Goal: Task Accomplishment & Management: Manage account settings

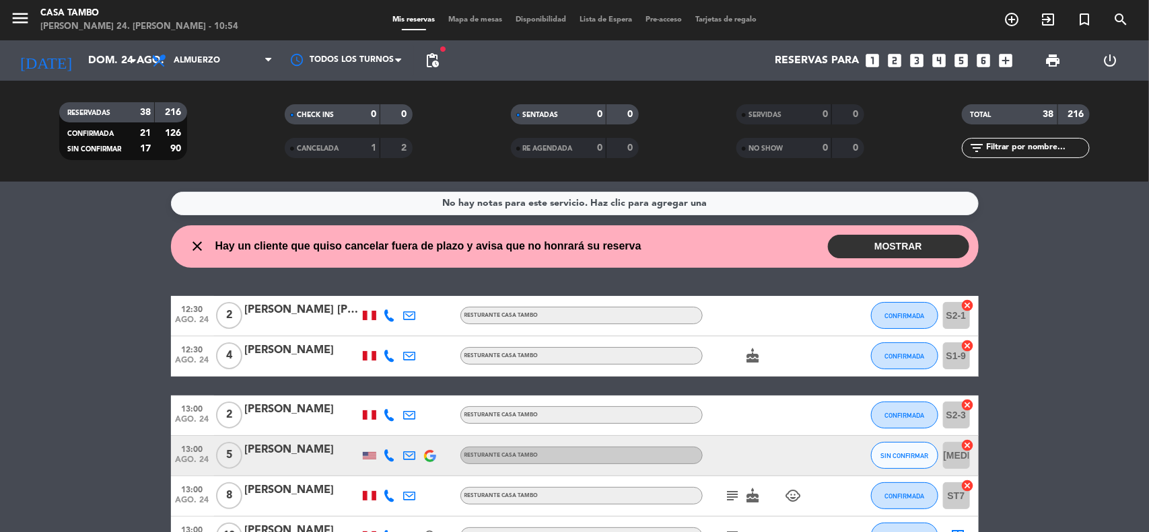
click at [934, 236] on button "MOSTRAR" at bounding box center [898, 247] width 141 height 24
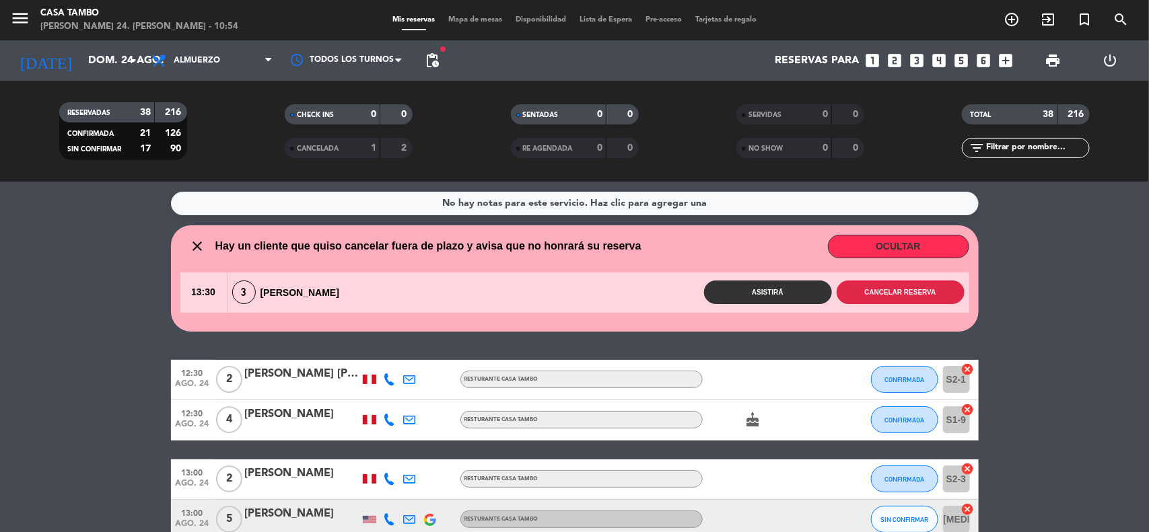
click at [907, 286] on button "Cancelar reserva" at bounding box center [901, 293] width 128 height 24
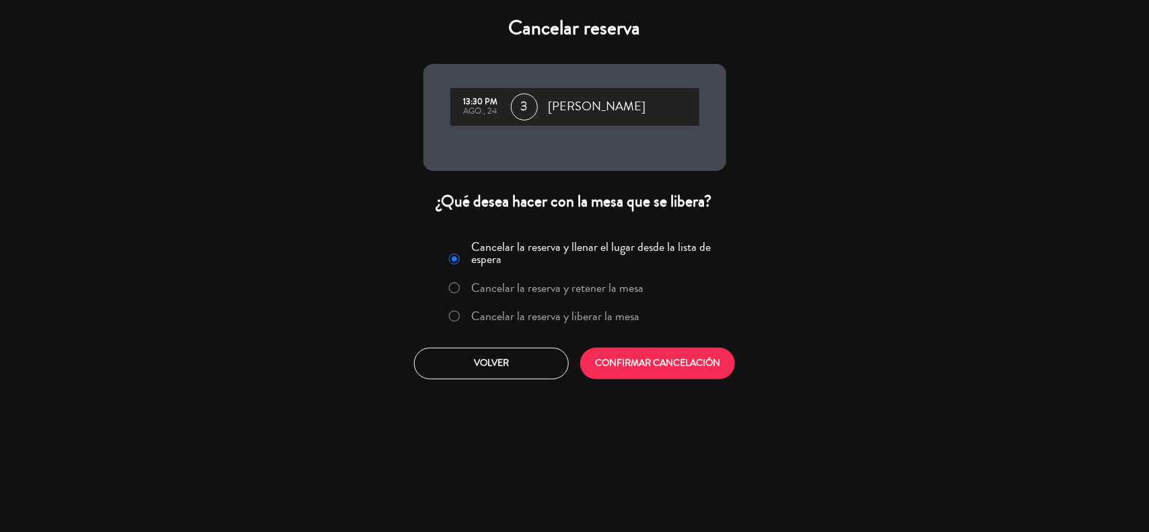
click at [577, 316] on label "Cancelar la reserva y liberar la mesa" at bounding box center [555, 316] width 168 height 12
click at [643, 358] on button "CONFIRMAR CANCELACIÓN" at bounding box center [657, 364] width 155 height 32
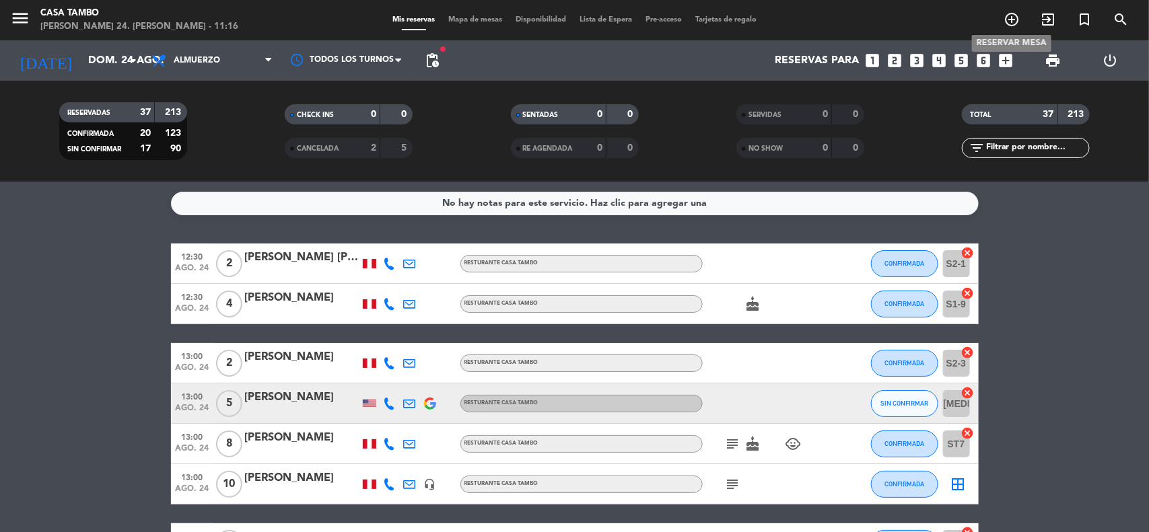
click at [1014, 17] on icon "add_circle_outline" at bounding box center [1012, 19] width 16 height 16
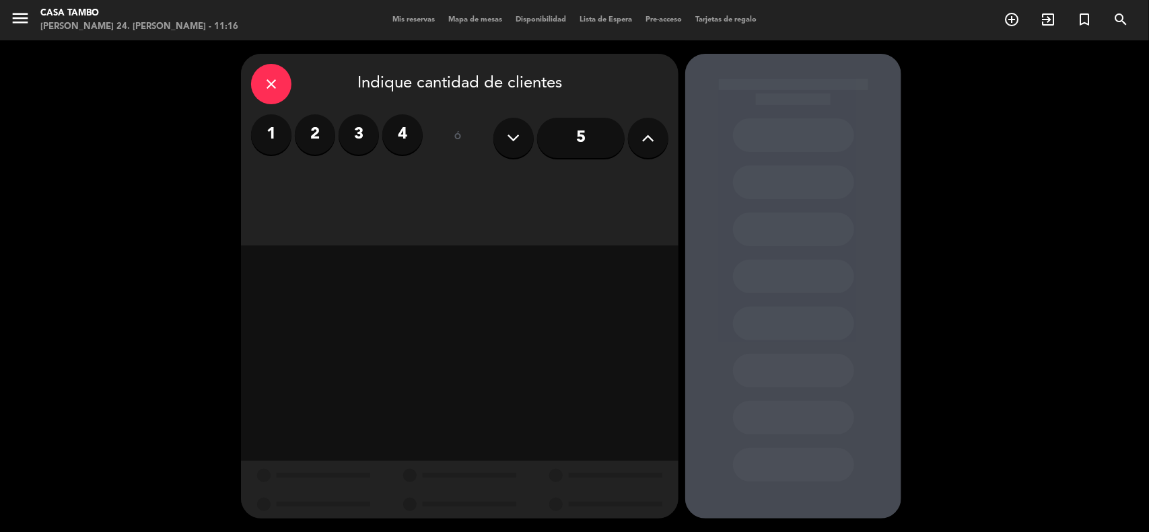
click at [655, 133] on button at bounding box center [648, 138] width 40 height 40
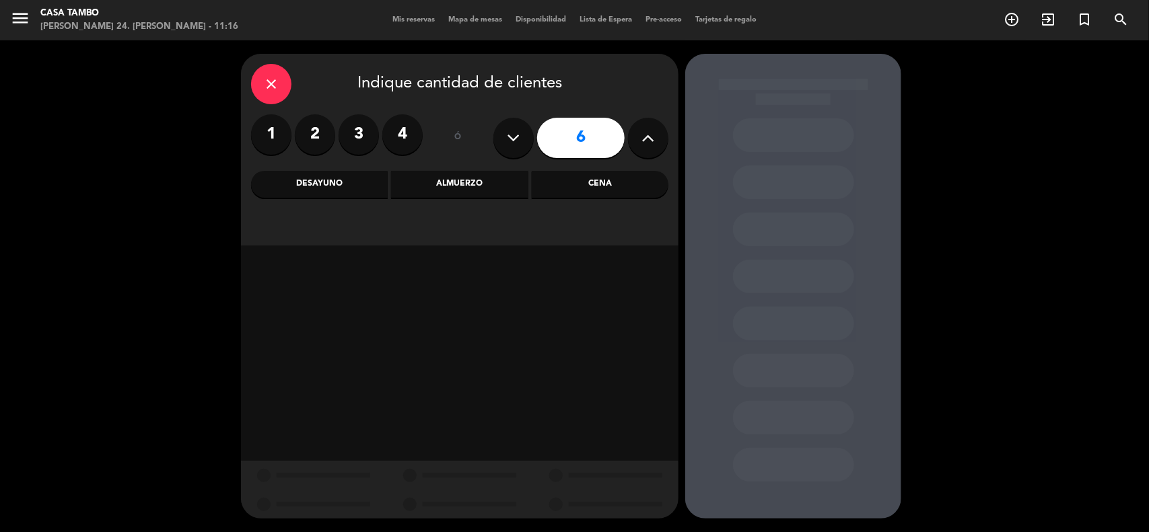
click at [655, 133] on button at bounding box center [648, 138] width 40 height 40
type input "10"
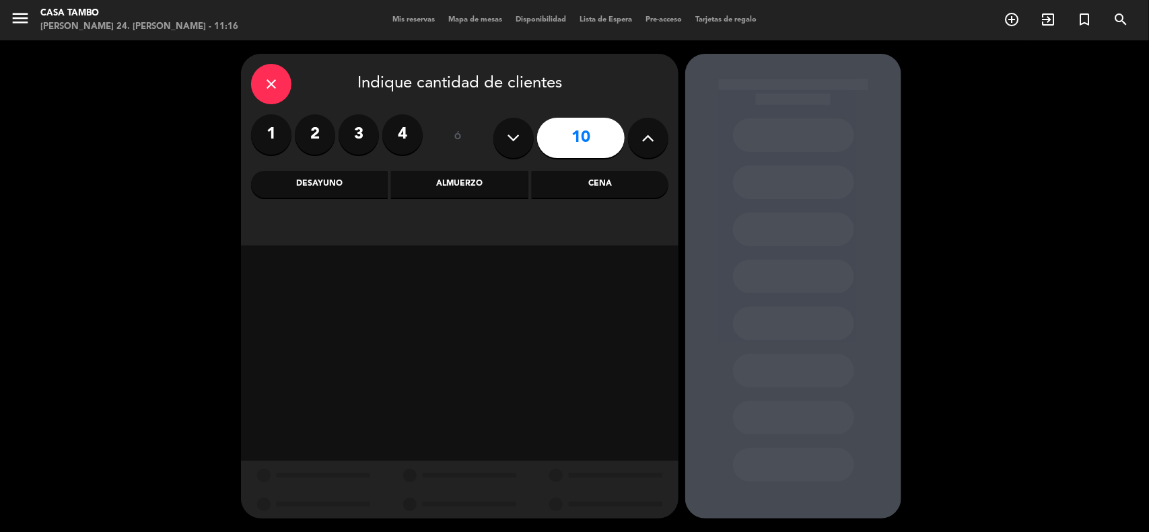
click at [628, 186] on div "Cena" at bounding box center [600, 184] width 137 height 27
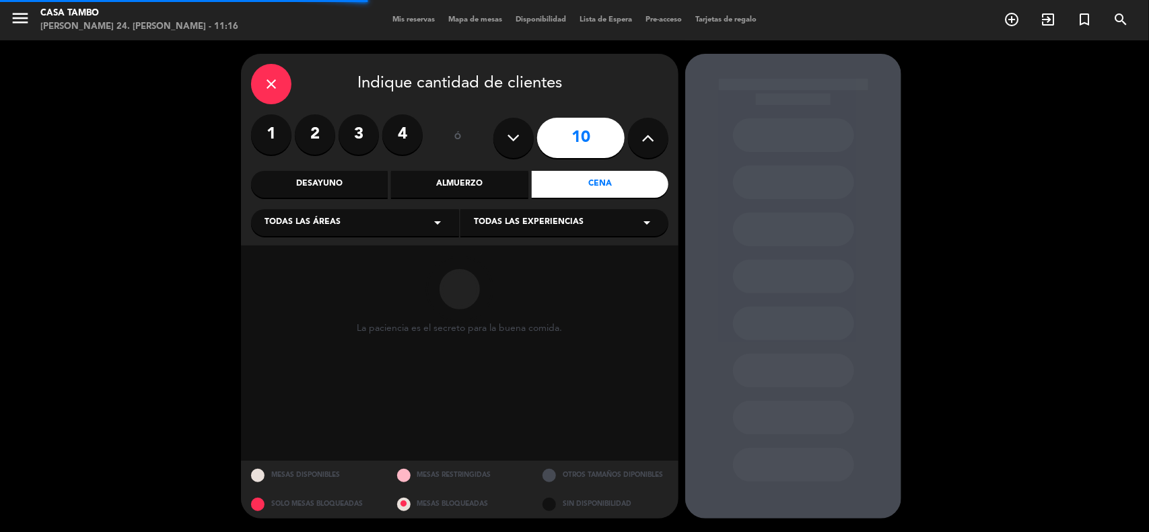
click at [544, 221] on span "Todas las experiencias" at bounding box center [529, 222] width 110 height 13
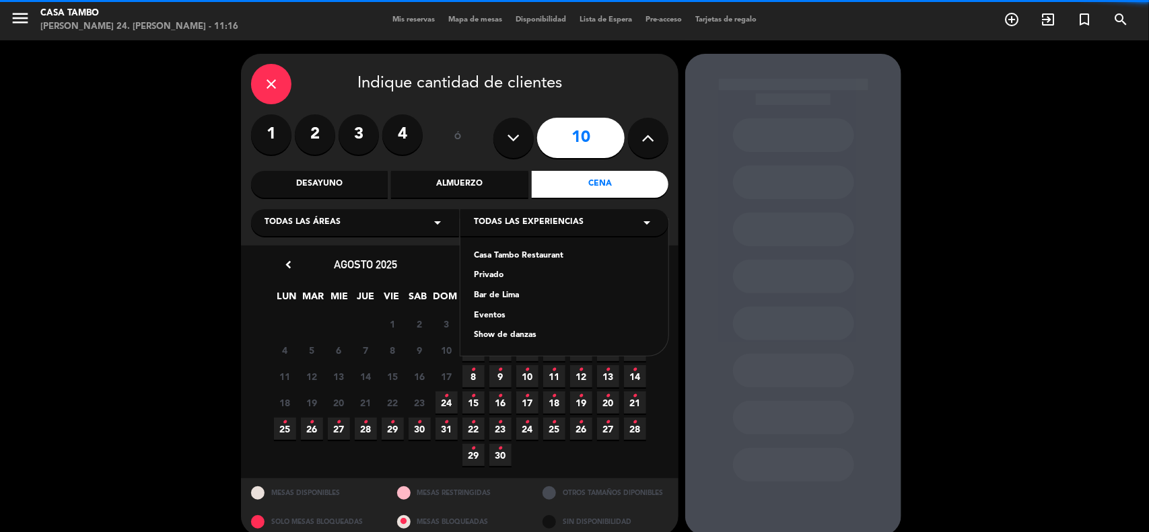
click at [532, 252] on div "Casa Tambo Restaurant" at bounding box center [564, 256] width 181 height 13
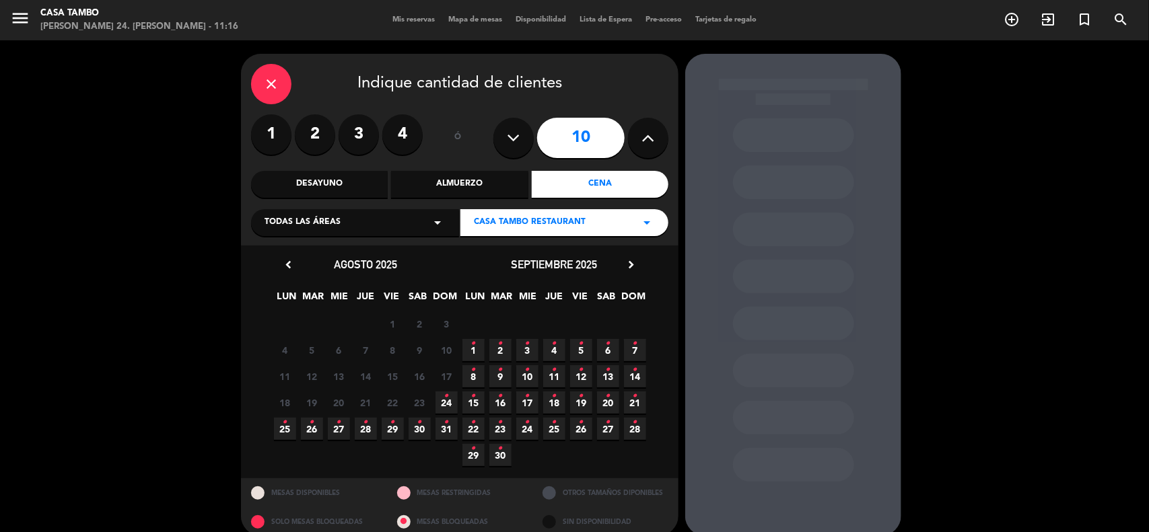
click at [633, 342] on icon "•" at bounding box center [635, 344] width 5 height 22
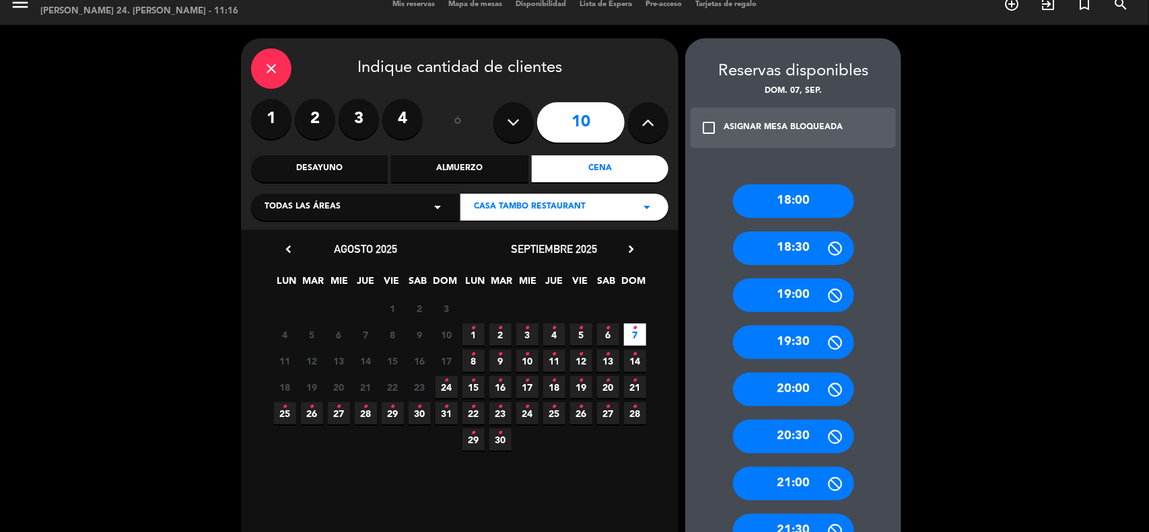
click at [493, 166] on div "Almuerzo" at bounding box center [459, 168] width 137 height 27
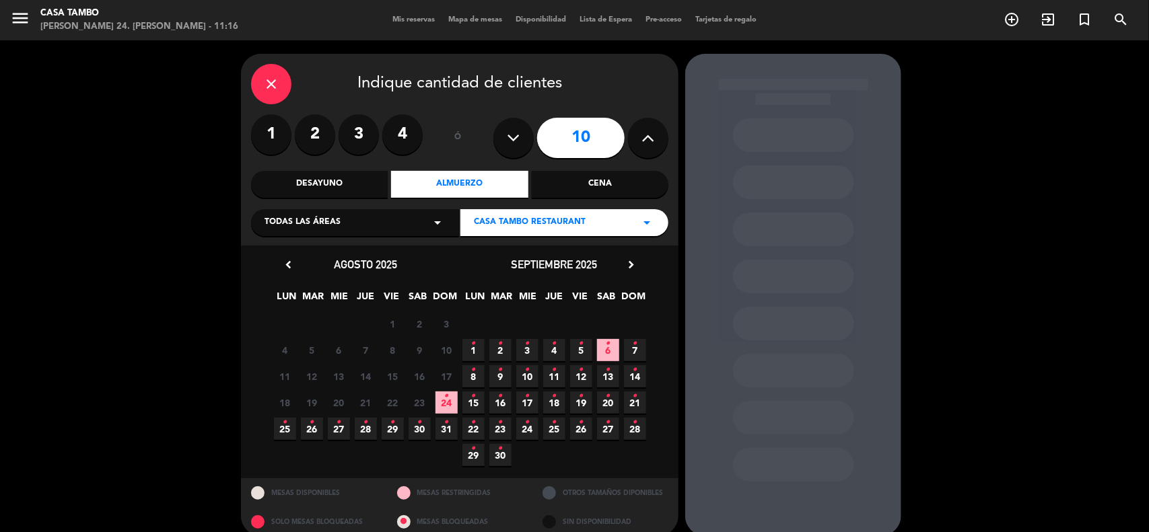
click at [633, 344] on icon "•" at bounding box center [635, 344] width 5 height 22
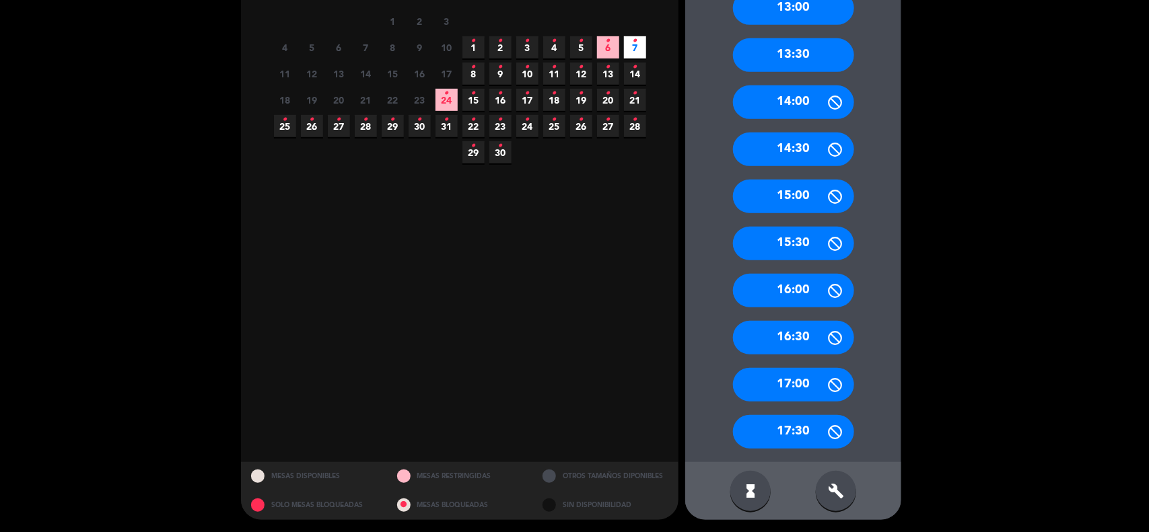
scroll to position [304, 0]
click at [802, 381] on div "17:00" at bounding box center [793, 385] width 121 height 34
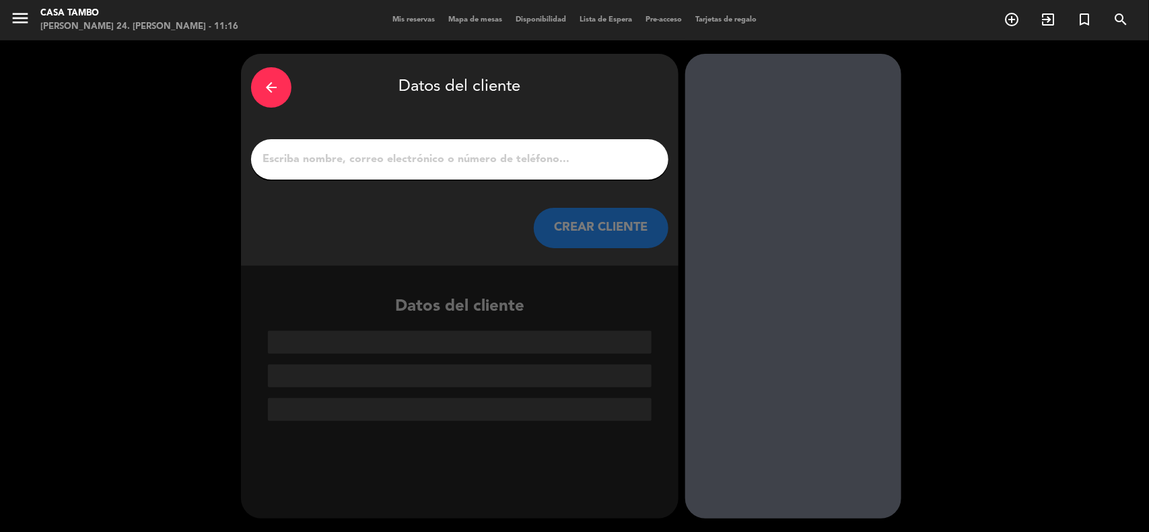
scroll to position [0, 0]
click at [500, 157] on input "1" at bounding box center [459, 159] width 397 height 19
paste input "[PERSON_NAME]"
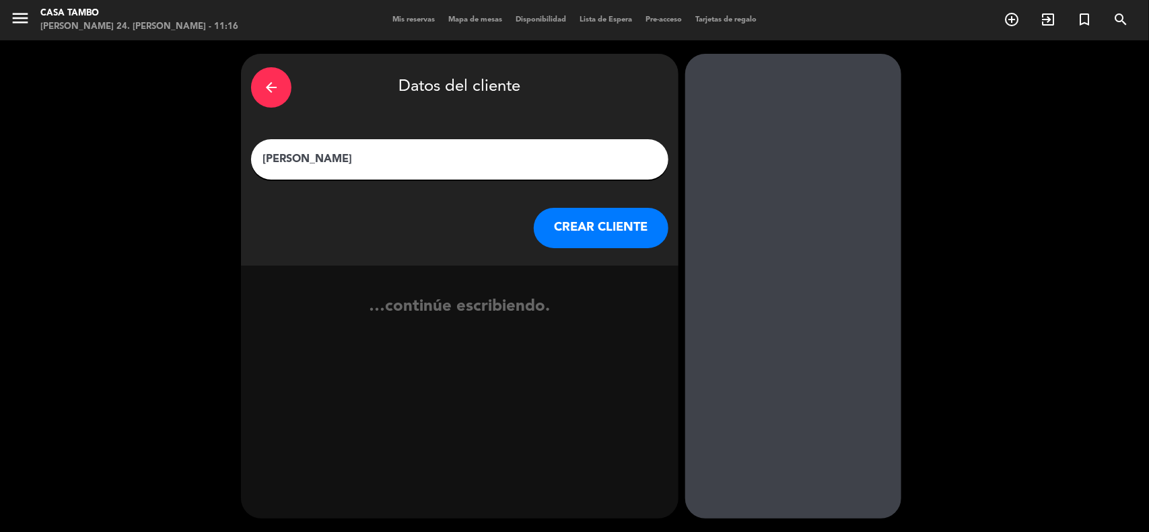
type input "[PERSON_NAME]"
click at [594, 226] on button "CREAR CLIENTE" at bounding box center [601, 228] width 135 height 40
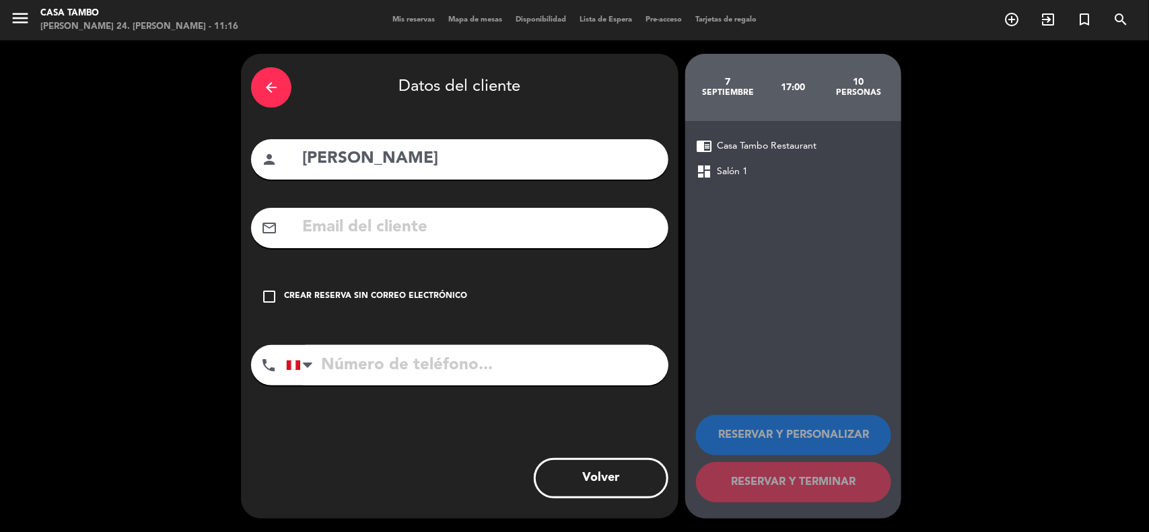
click at [418, 361] on input "tel" at bounding box center [477, 365] width 382 height 40
paste input "943814490"
type input "943814490"
click at [418, 239] on input "text" at bounding box center [479, 228] width 357 height 28
paste input "[EMAIL_ADDRESS][DOMAIN_NAME]"
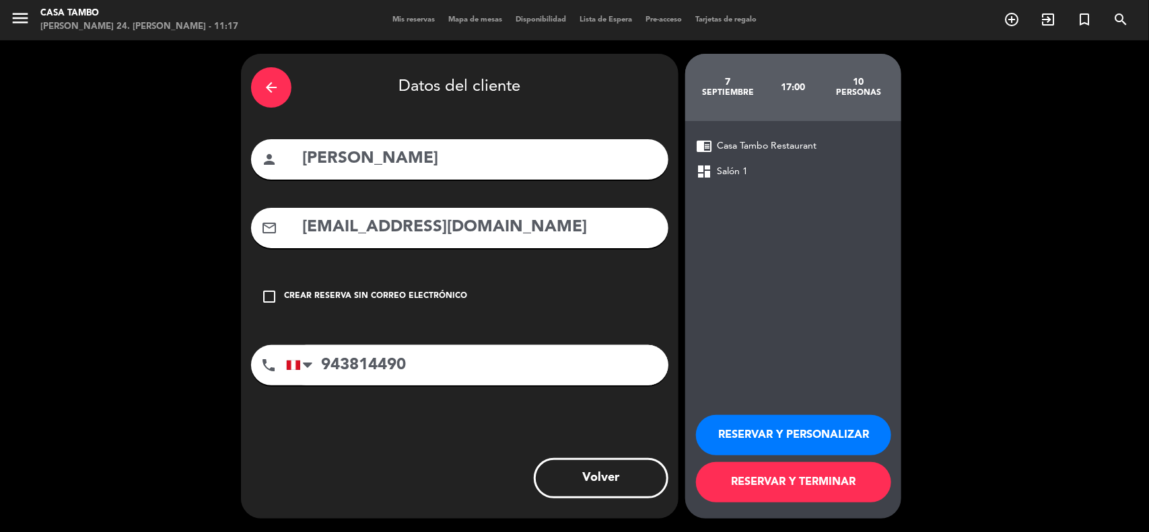
type input "[EMAIL_ADDRESS][DOMAIN_NAME]"
click at [768, 431] on button "RESERVAR Y PERSONALIZAR" at bounding box center [793, 435] width 195 height 40
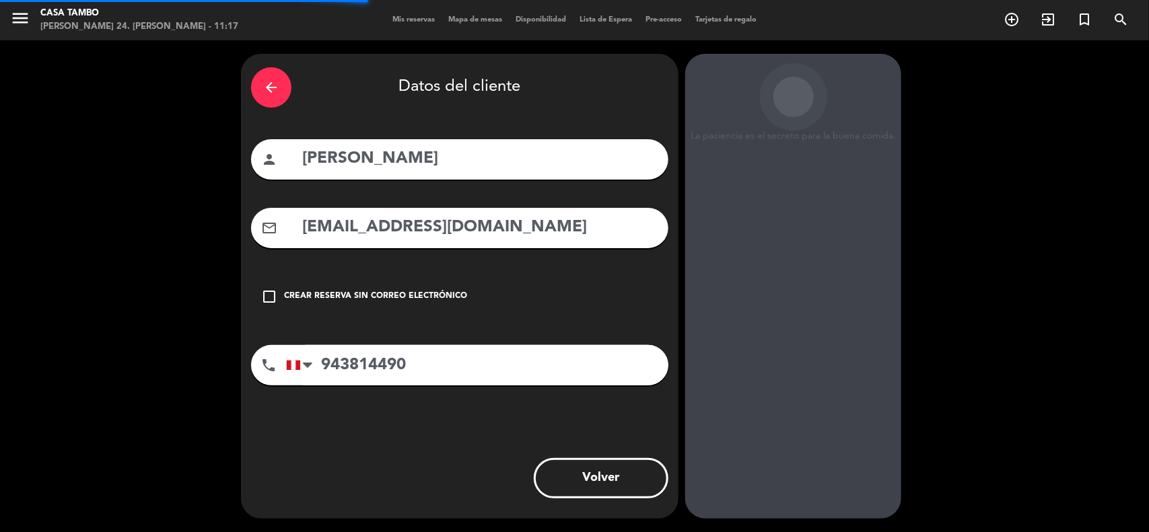
scroll to position [5, 0]
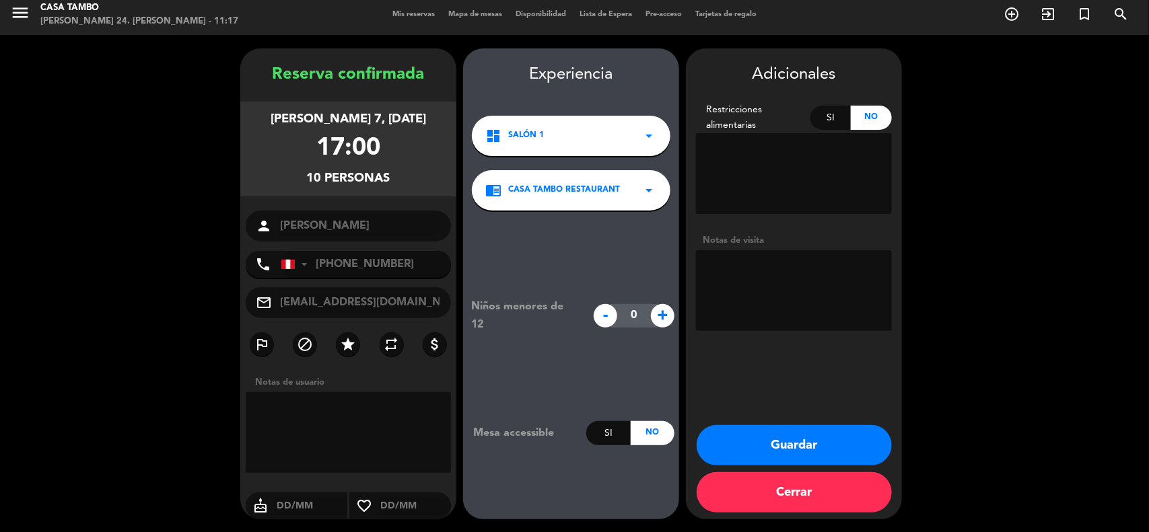
click at [761, 277] on textarea at bounding box center [794, 290] width 196 height 81
type textarea "a"
type textarea "A [PERSON_NAME] 300 SOLES"
click at [789, 442] on button "Guardar" at bounding box center [794, 445] width 195 height 40
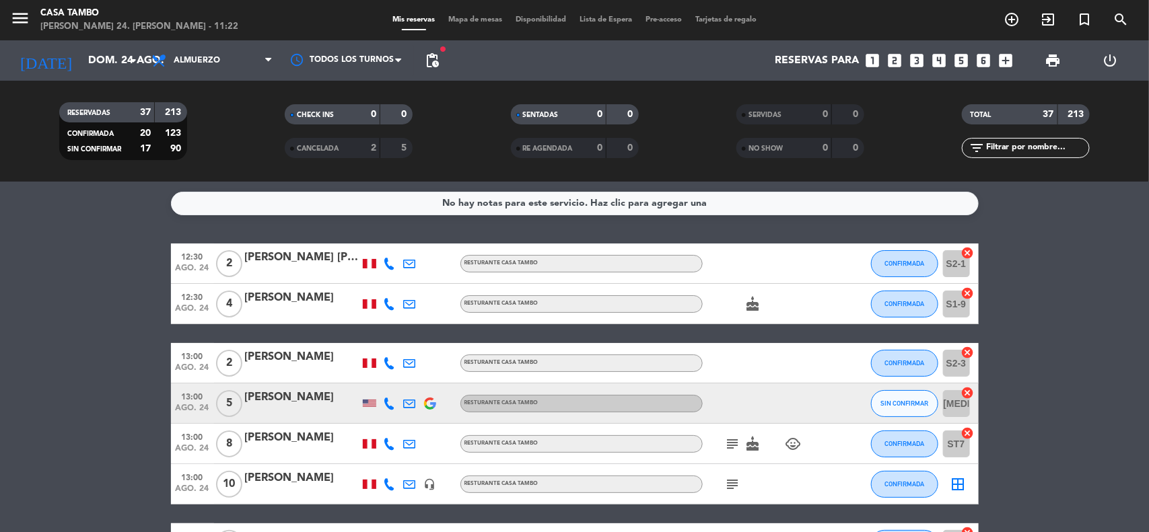
scroll to position [84, 0]
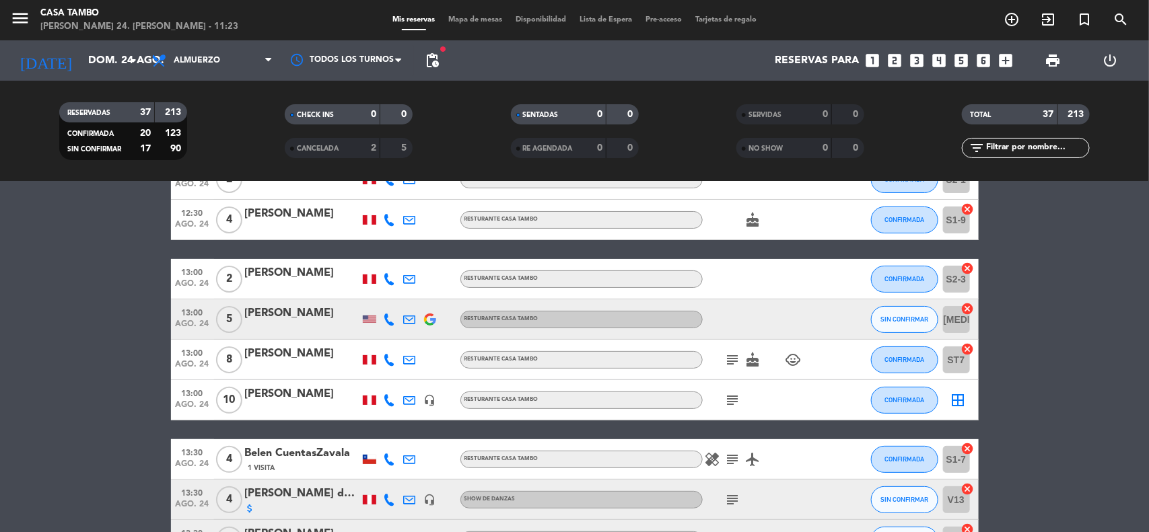
click at [735, 404] on icon "subject" at bounding box center [733, 400] width 16 height 16
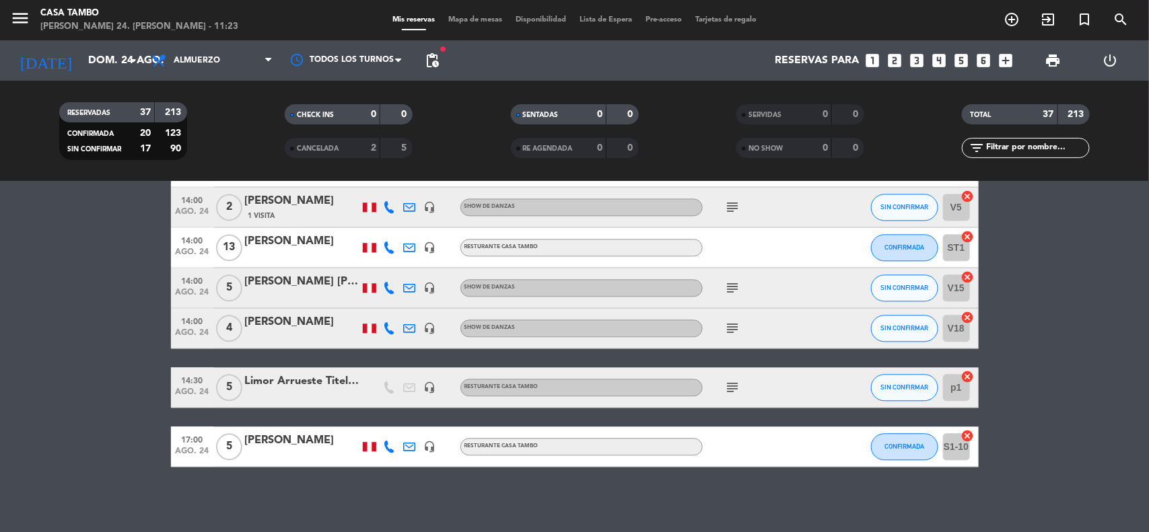
scroll to position [1367, 0]
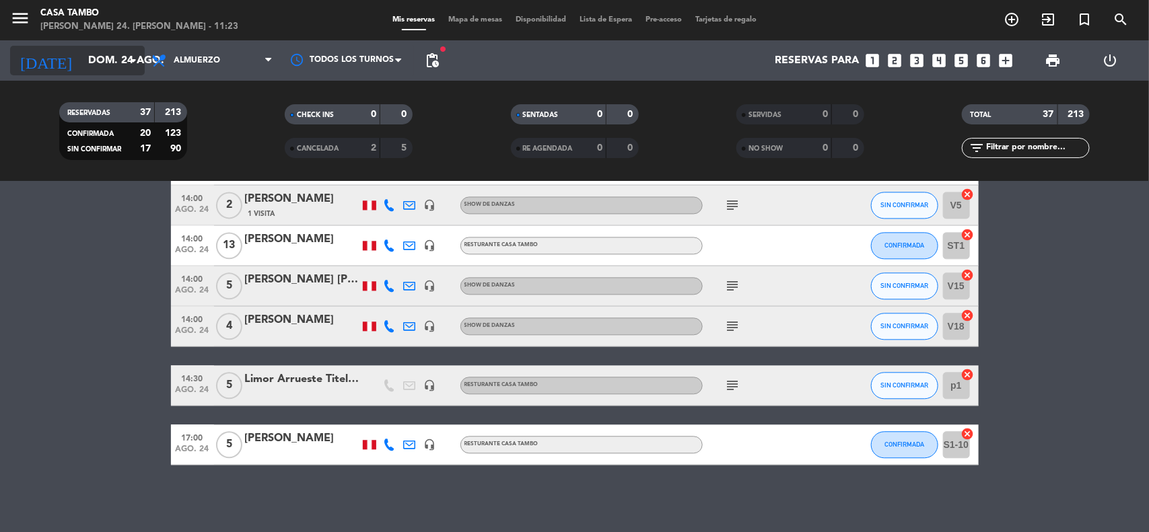
click at [109, 59] on input "dom. 24 ago." at bounding box center [152, 61] width 142 height 26
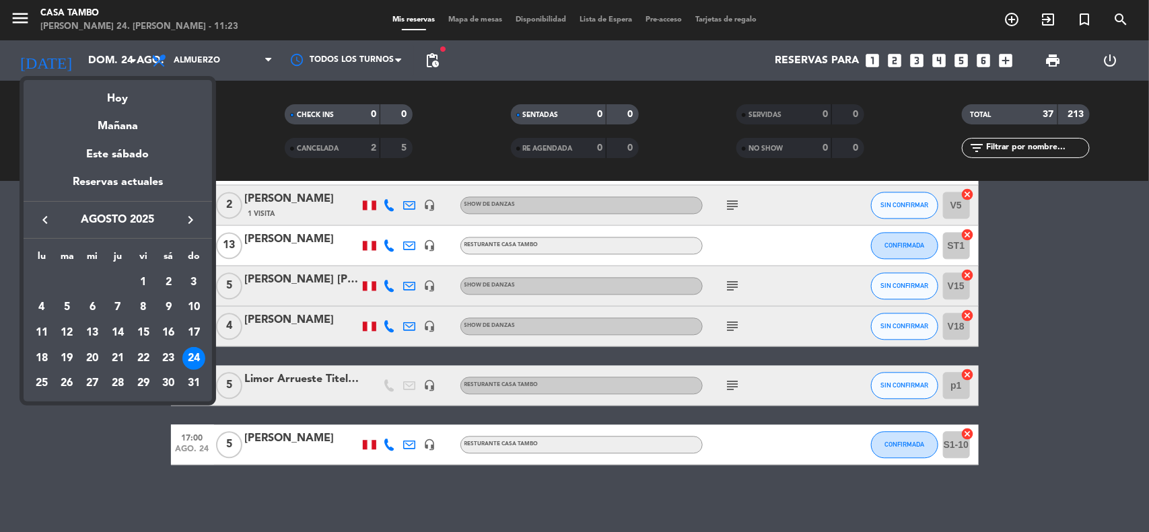
click at [229, 59] on div at bounding box center [574, 266] width 1149 height 532
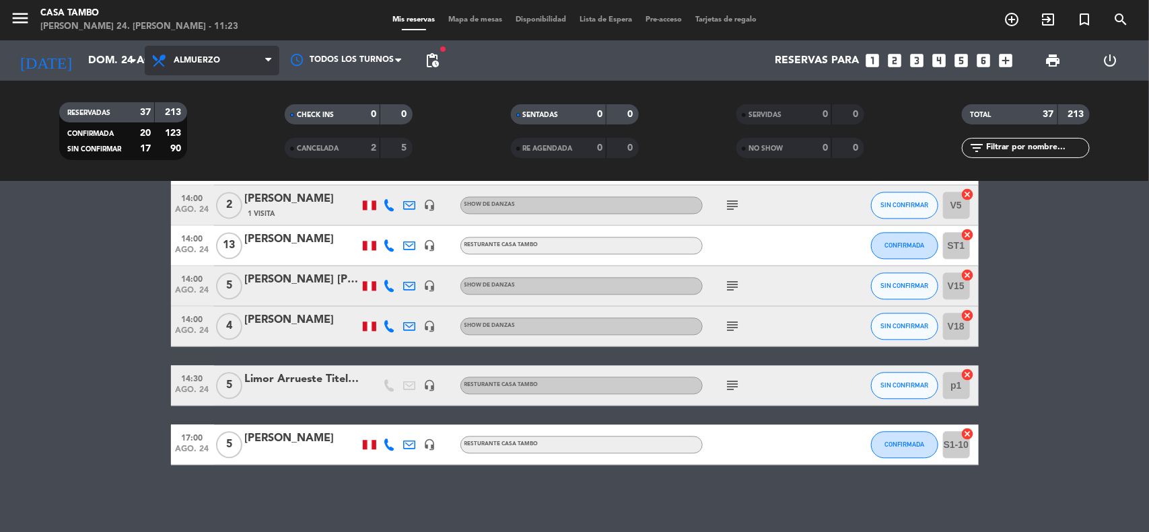
click at [186, 56] on span "Almuerzo" at bounding box center [197, 60] width 46 height 9
click at [203, 173] on div "menu Casa [PERSON_NAME] 24. [PERSON_NAME] - 11:23 Mis reservas Mapa de mesas Di…" at bounding box center [574, 91] width 1149 height 182
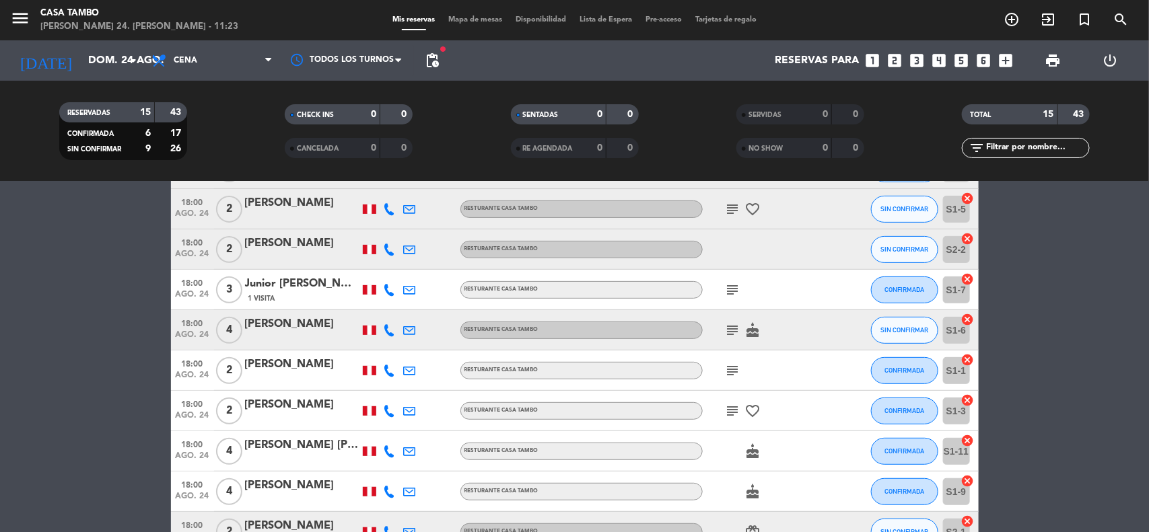
scroll to position [0, 0]
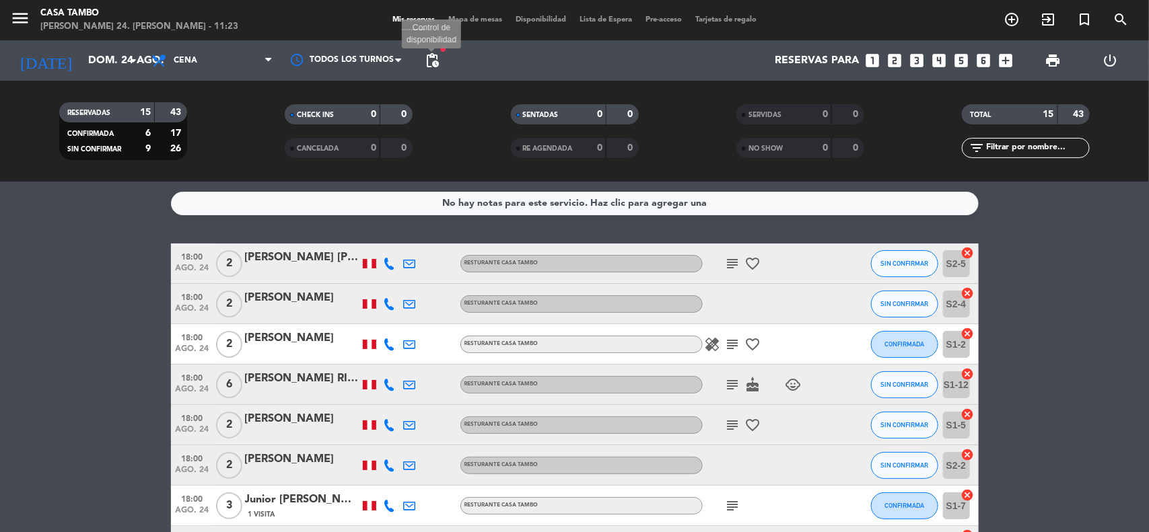
click at [438, 55] on span "pending_actions" at bounding box center [432, 61] width 16 height 16
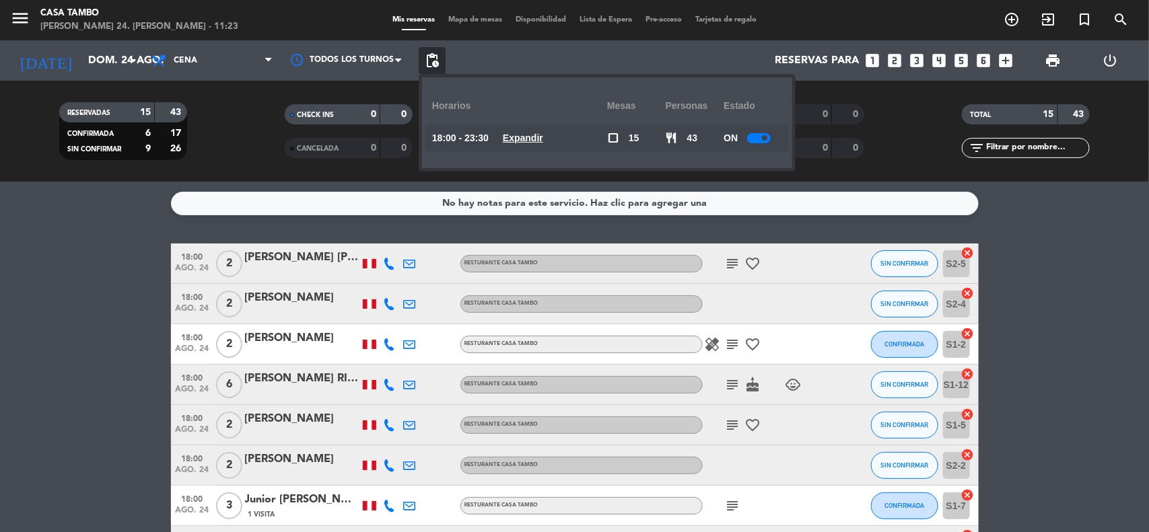
click at [759, 133] on div at bounding box center [759, 138] width 24 height 10
click at [543, 133] on u "Expandir" at bounding box center [523, 138] width 40 height 11
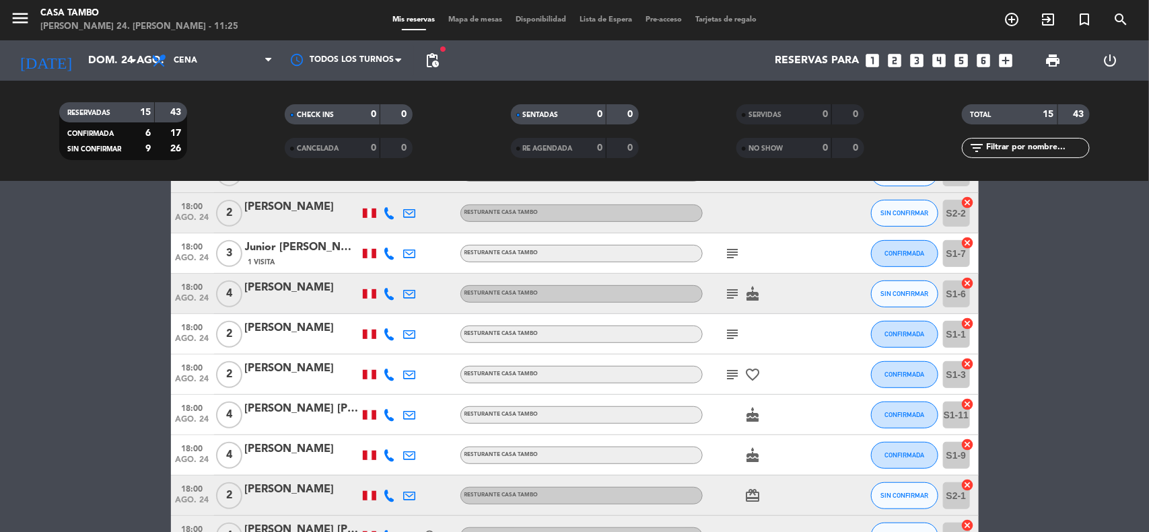
scroll to position [337, 0]
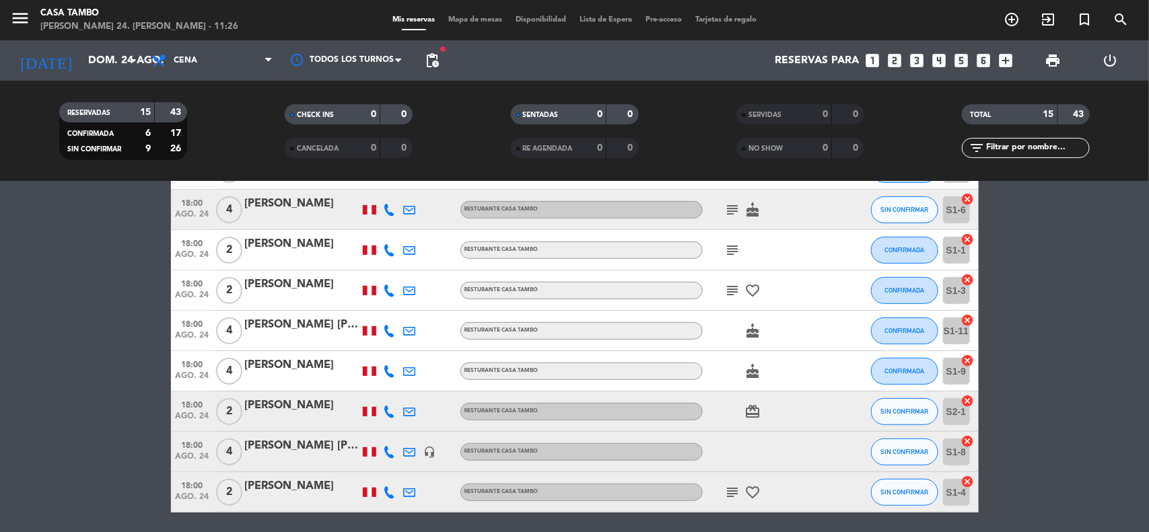
click at [15, 287] on bookings-row "18:00 ago. 24 2 [PERSON_NAME] [PERSON_NAME] Resturante Casa Tambo subject favor…" at bounding box center [574, 210] width 1149 height 606
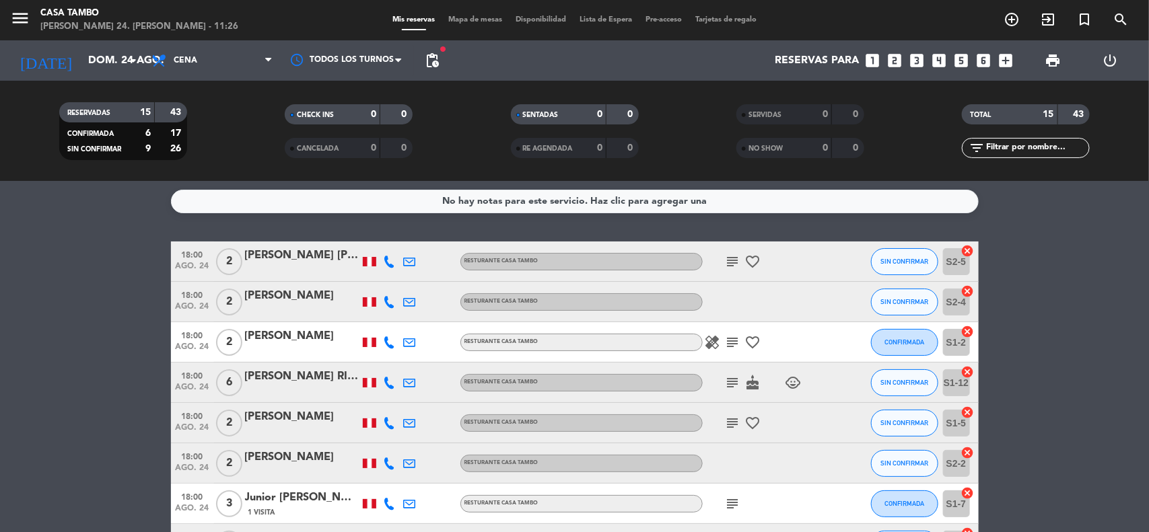
scroll to position [0, 0]
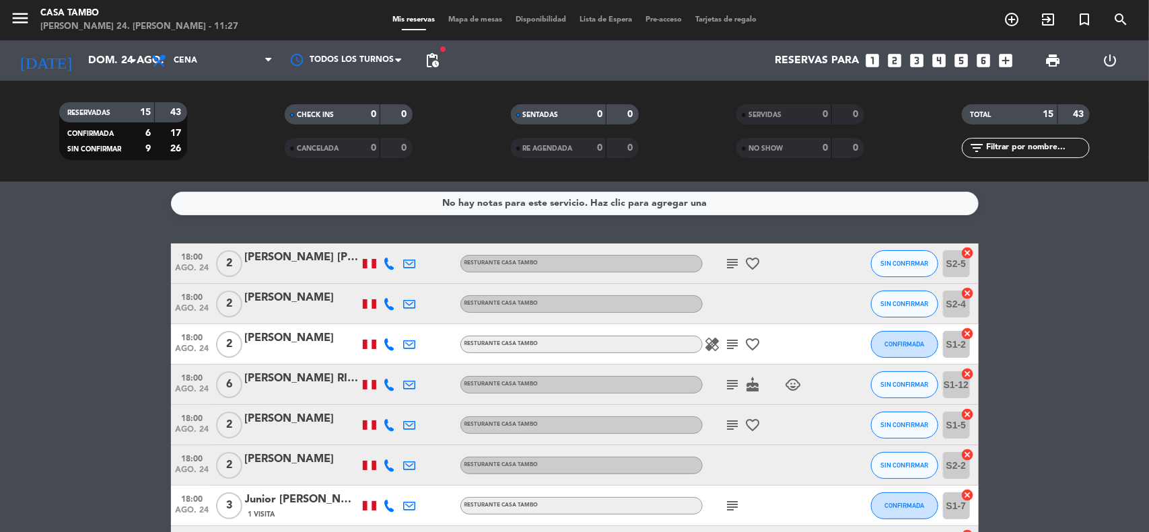
click at [113, 62] on input "dom. 24 ago." at bounding box center [152, 61] width 142 height 26
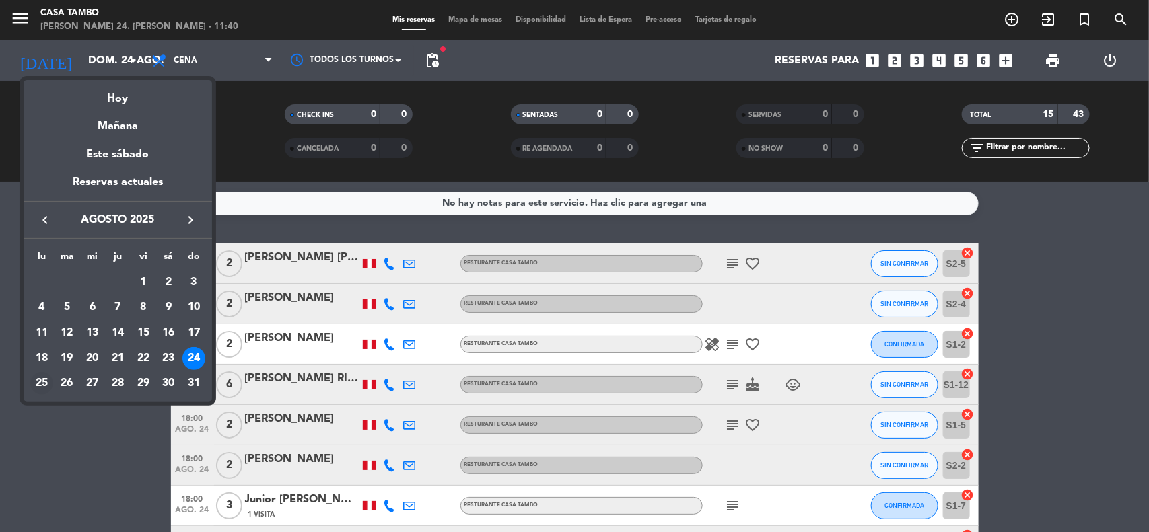
click at [38, 379] on div "25" at bounding box center [41, 383] width 23 height 23
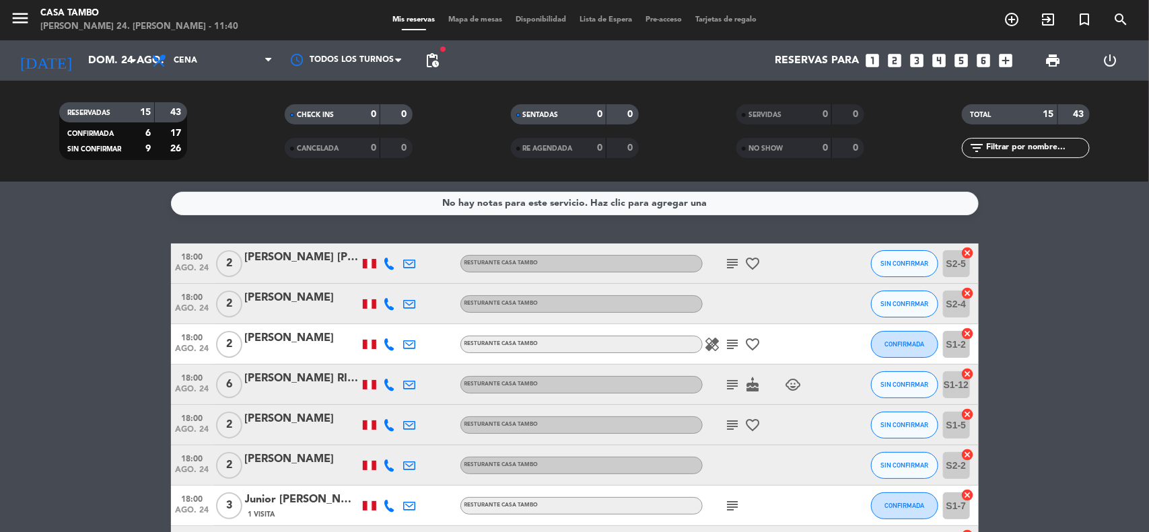
type input "lun. 25 ago."
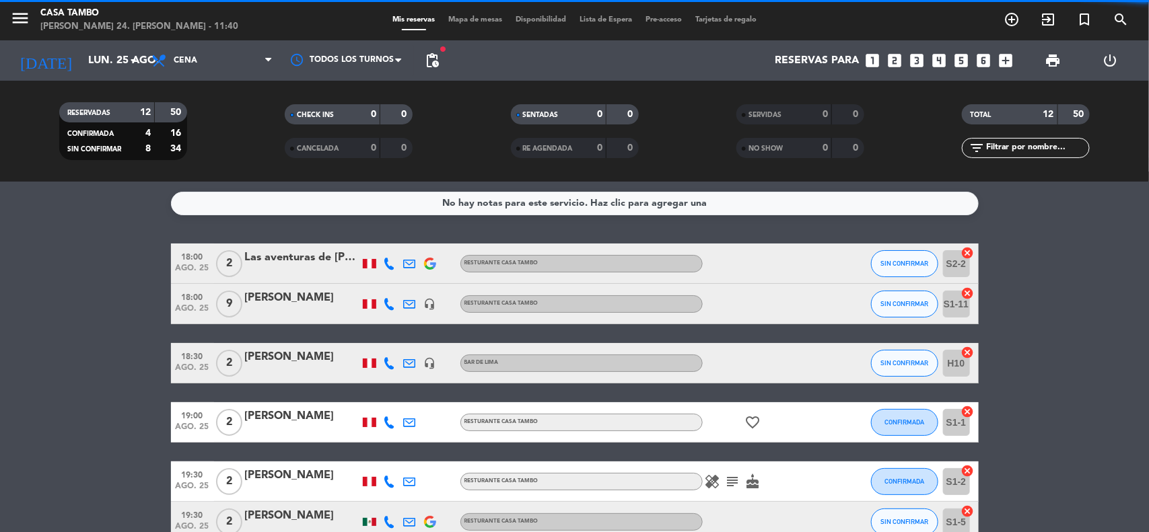
click at [190, 56] on span "Cena" at bounding box center [186, 60] width 24 height 9
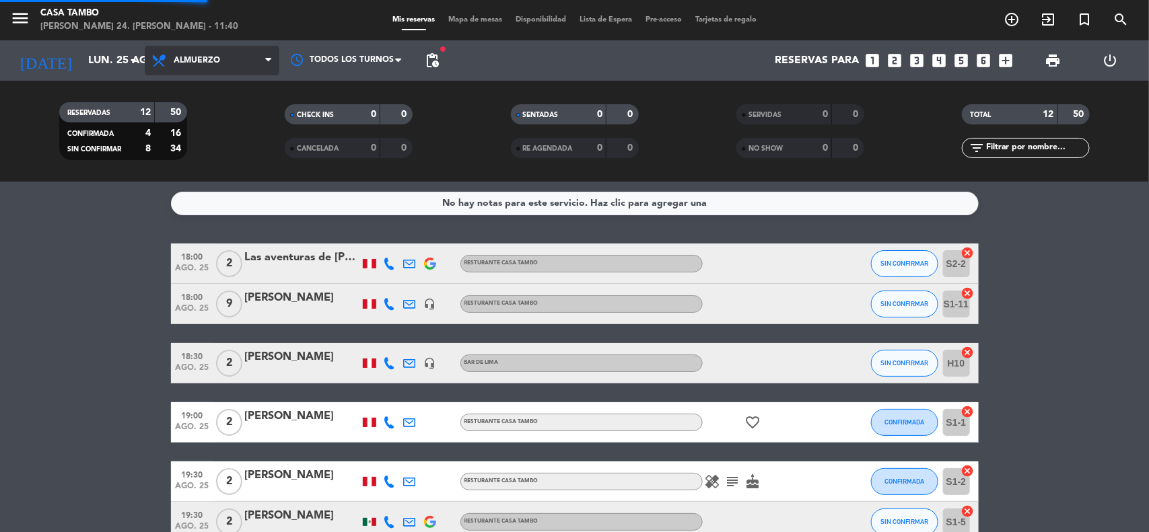
click at [209, 145] on div "menu Casa [PERSON_NAME] 24. [PERSON_NAME] - 11:40 Mis reservas Mapa de mesas Di…" at bounding box center [574, 91] width 1149 height 182
